Goal: Check status: Check status

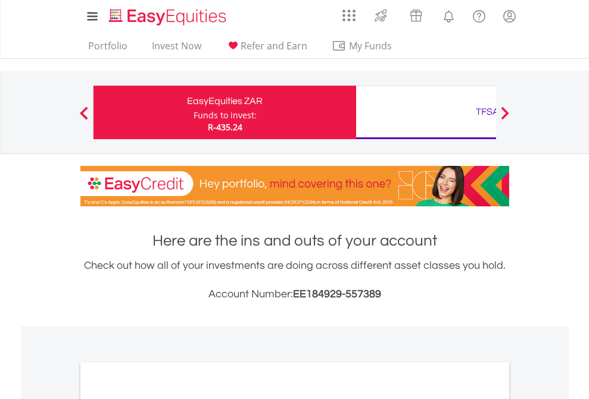
click at [193, 112] on div "Funds to invest:" at bounding box center [224, 116] width 63 height 12
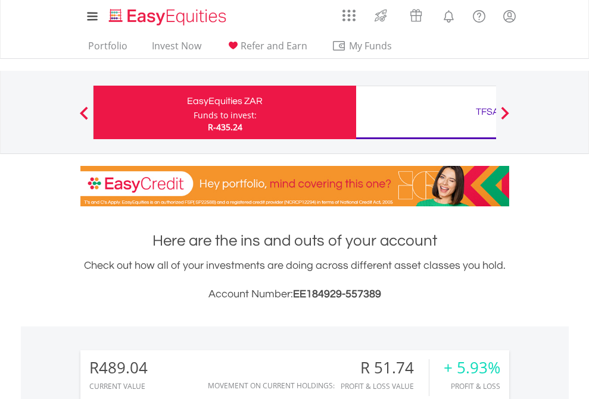
scroll to position [114, 187]
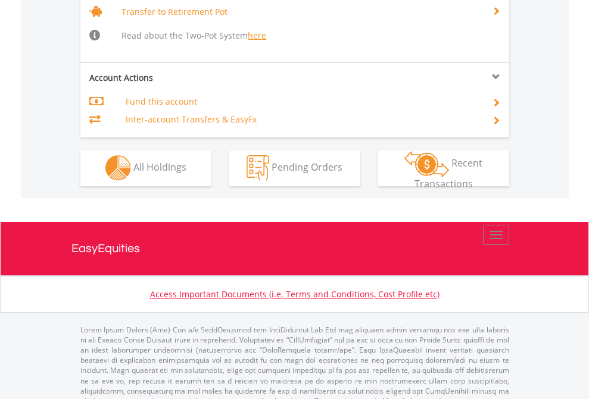
scroll to position [1183, 0]
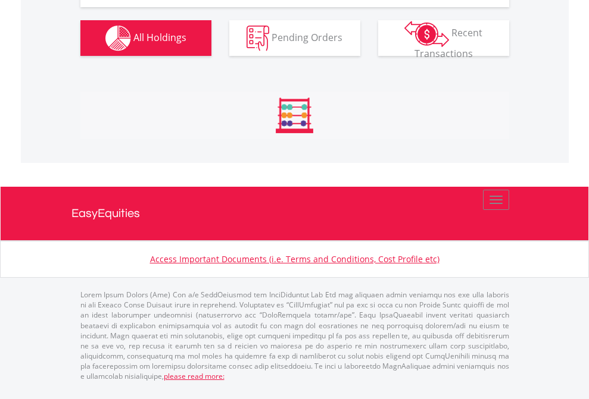
scroll to position [1348, 0]
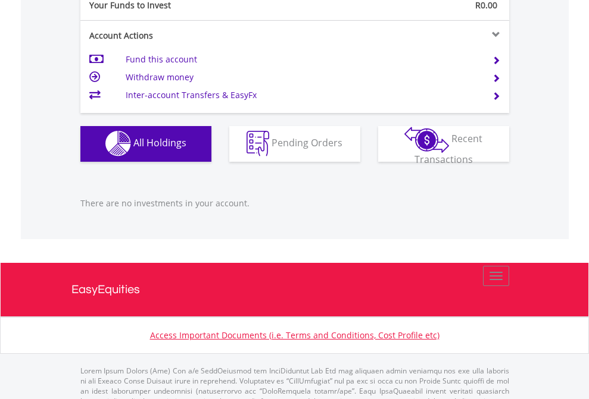
scroll to position [1179, 0]
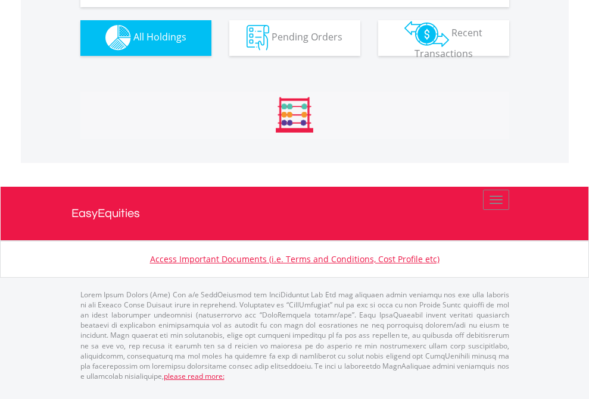
scroll to position [1179, 0]
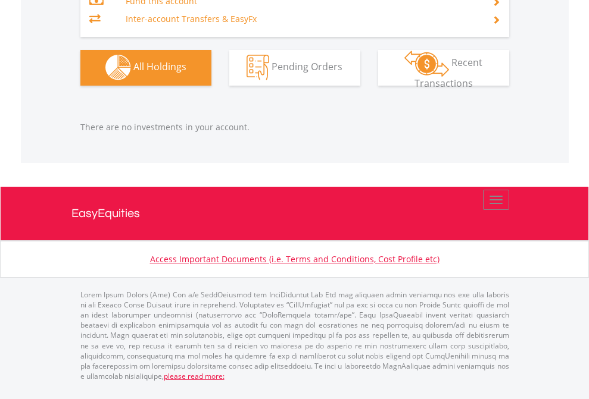
scroll to position [114, 187]
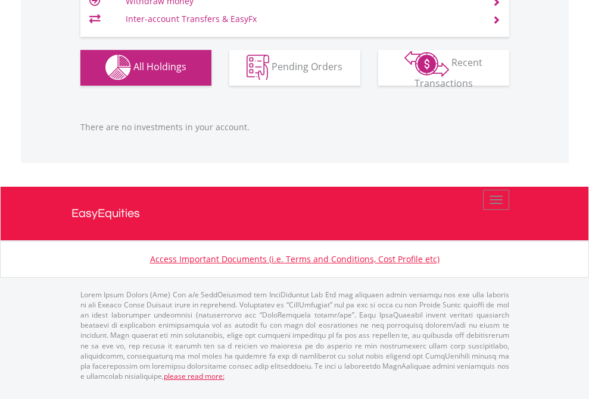
scroll to position [114, 187]
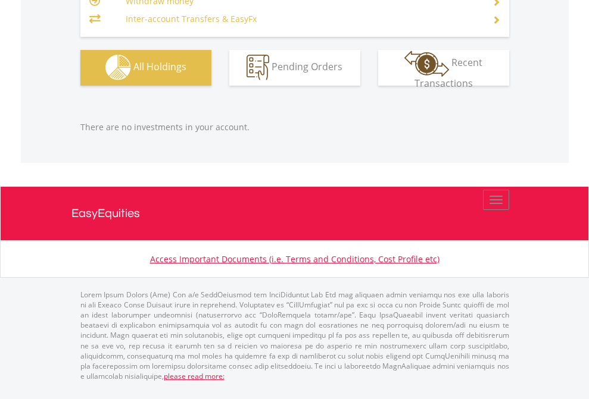
scroll to position [114, 187]
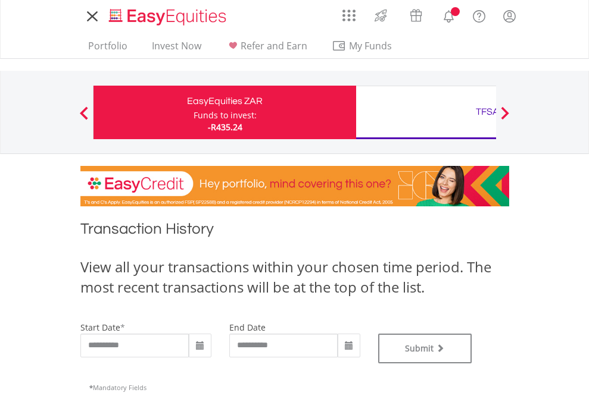
type input "**********"
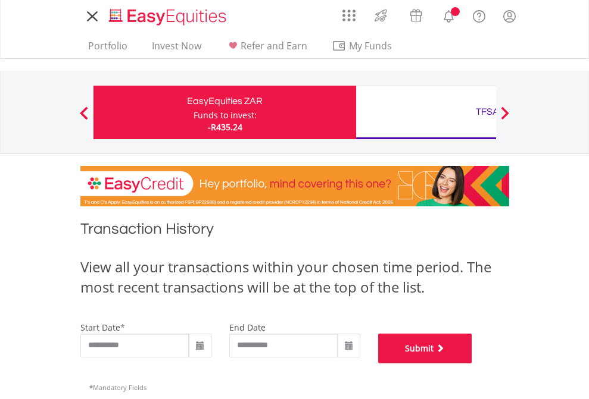
click at [472, 364] on button "Submit" at bounding box center [425, 349] width 94 height 30
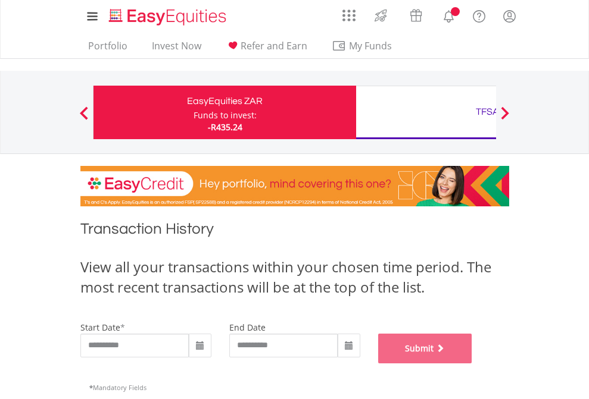
scroll to position [483, 0]
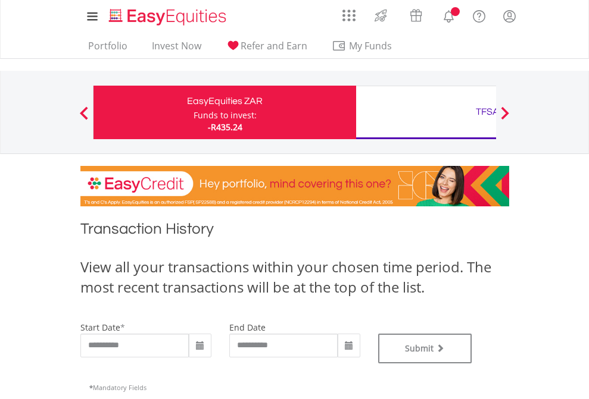
click at [426, 112] on div "TFSA" at bounding box center [487, 112] width 248 height 17
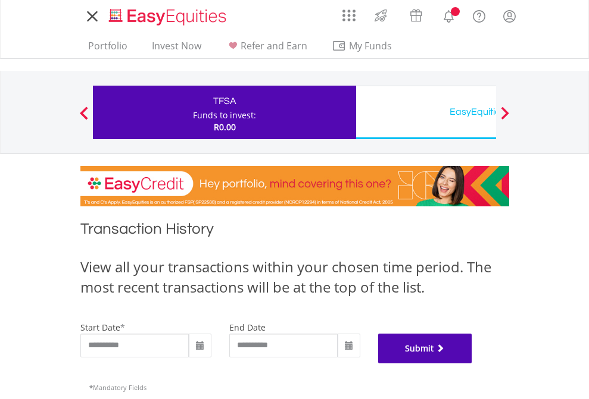
click at [472, 364] on button "Submit" at bounding box center [425, 349] width 94 height 30
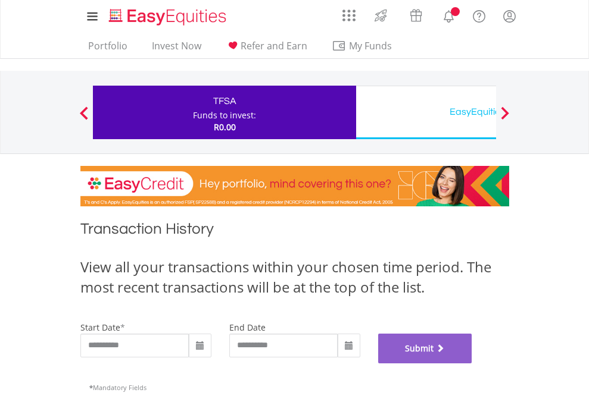
scroll to position [483, 0]
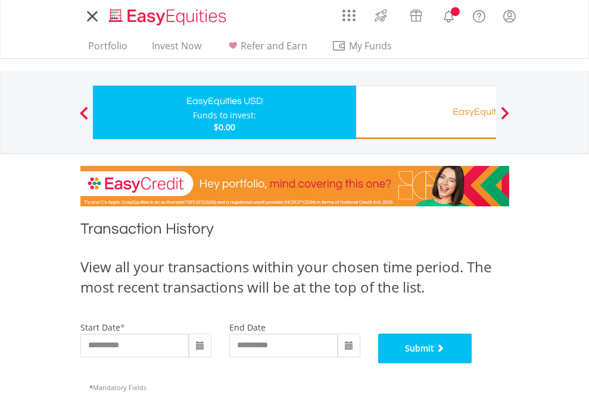
click at [472, 364] on button "Submit" at bounding box center [425, 349] width 94 height 30
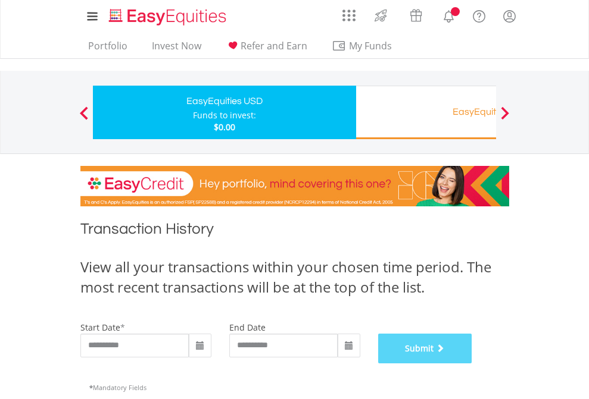
scroll to position [483, 0]
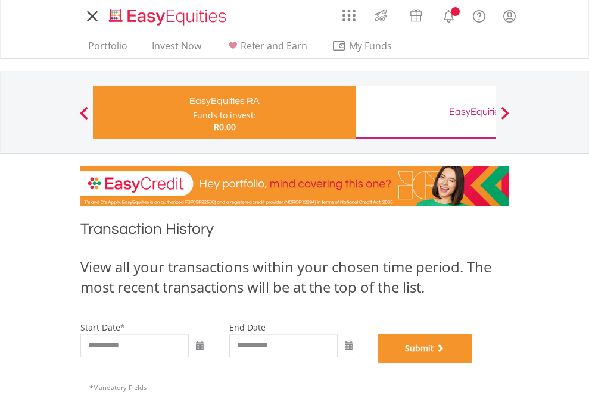
click at [472, 364] on button "Submit" at bounding box center [425, 349] width 94 height 30
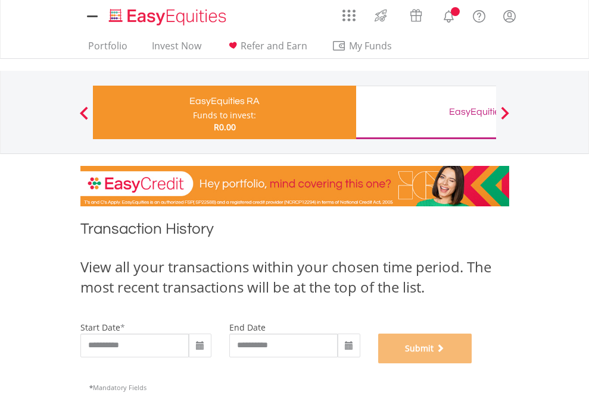
scroll to position [483, 0]
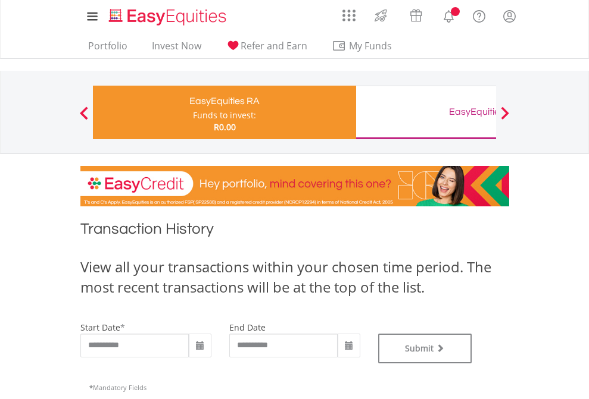
click at [426, 112] on div "EasyEquities GBP" at bounding box center [487, 112] width 248 height 17
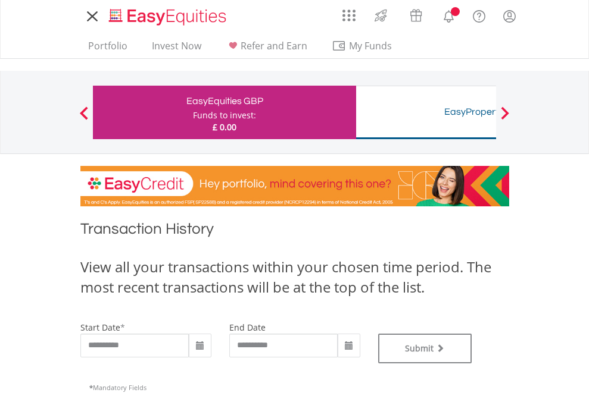
type input "**********"
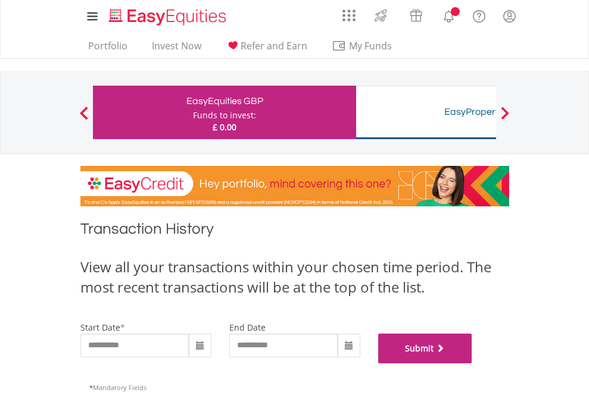
click at [472, 364] on button "Submit" at bounding box center [425, 349] width 94 height 30
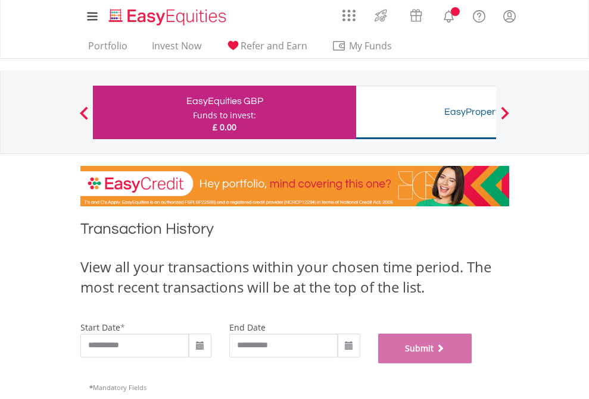
scroll to position [483, 0]
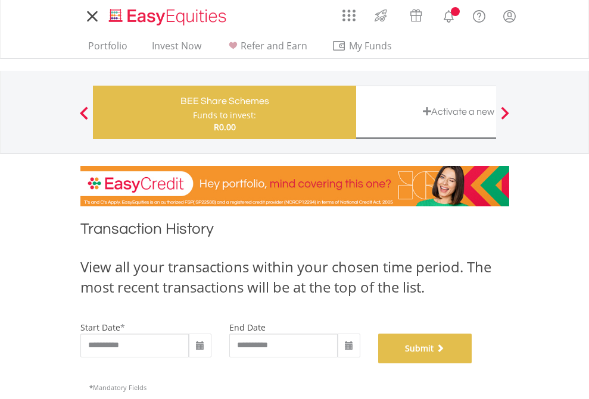
click at [472, 364] on button "Submit" at bounding box center [425, 349] width 94 height 30
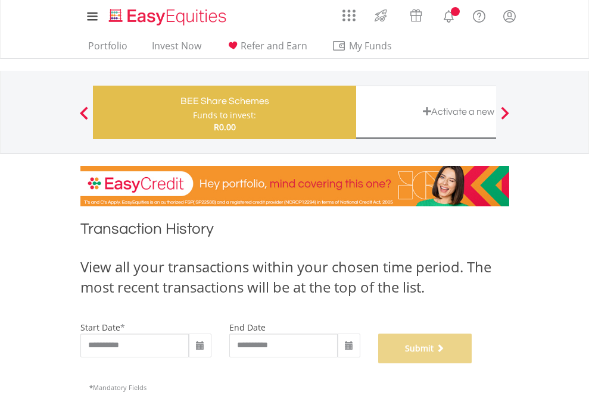
scroll to position [483, 0]
